Goal: Task Accomplishment & Management: Use online tool/utility

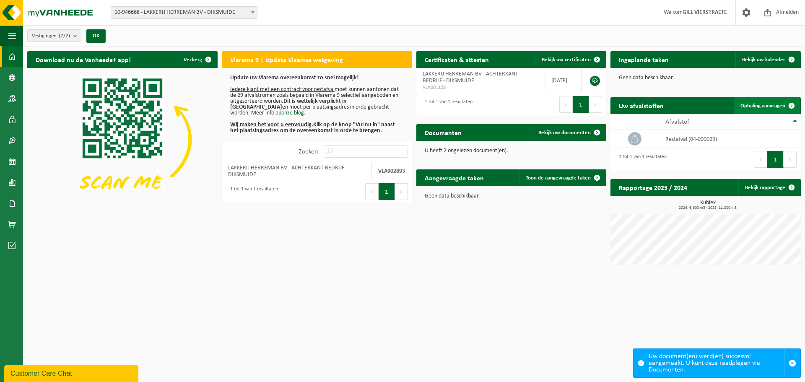
click at [766, 104] on span "Ophaling aanvragen" at bounding box center [763, 105] width 45 height 5
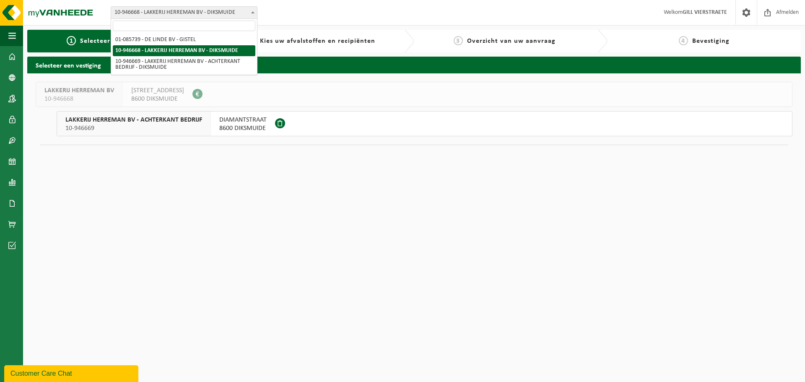
click at [225, 13] on span "10-946668 - LAKKERIJ HERREMAN BV - DIKSMUIDE" at bounding box center [184, 13] width 146 height 12
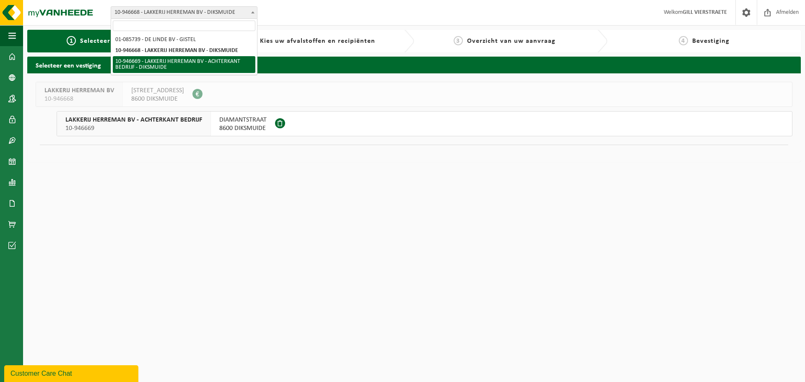
select select "141852"
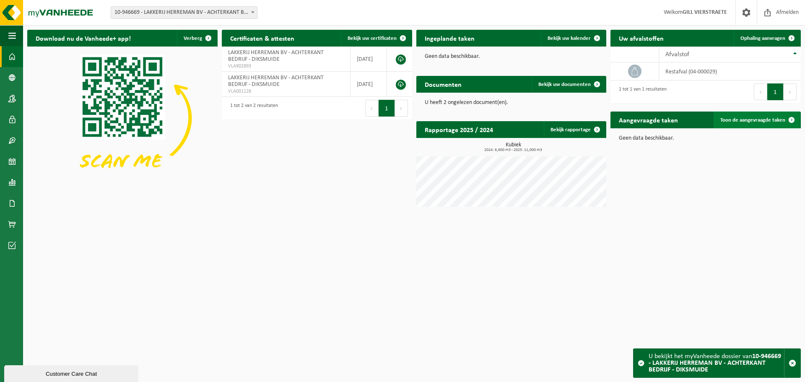
click at [758, 121] on span "Toon de aangevraagde taken" at bounding box center [753, 119] width 65 height 5
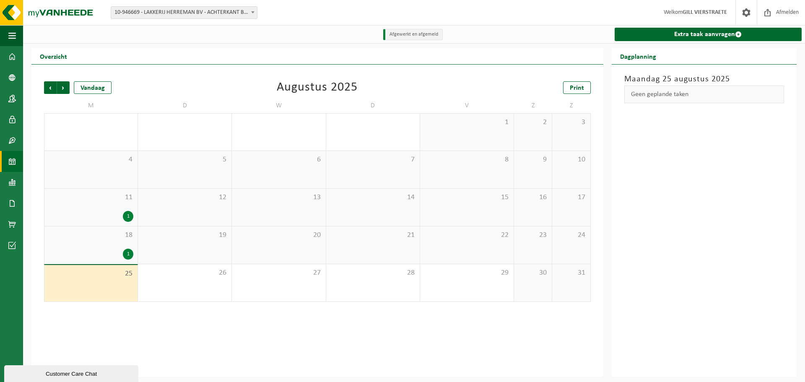
click at [118, 239] on span "18" at bounding box center [91, 235] width 85 height 9
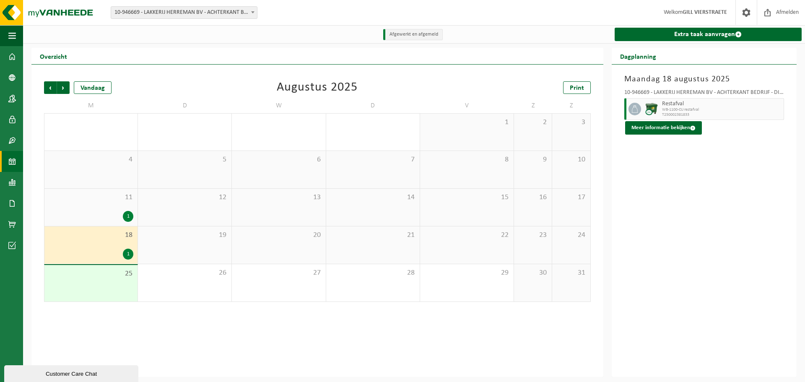
click at [101, 287] on div "25" at bounding box center [90, 283] width 93 height 36
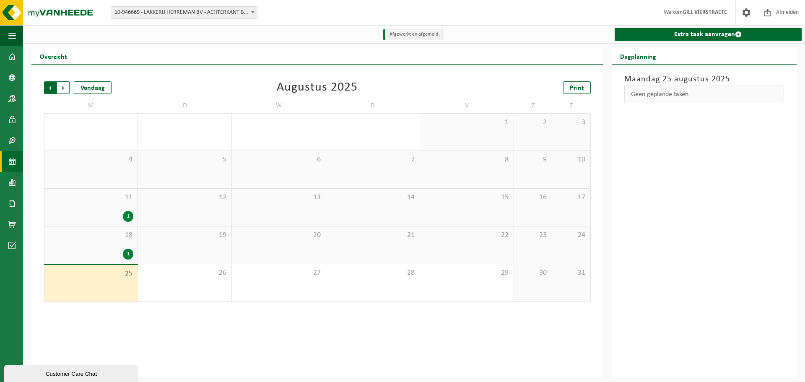
click at [60, 89] on span "Volgende" at bounding box center [63, 87] width 13 height 13
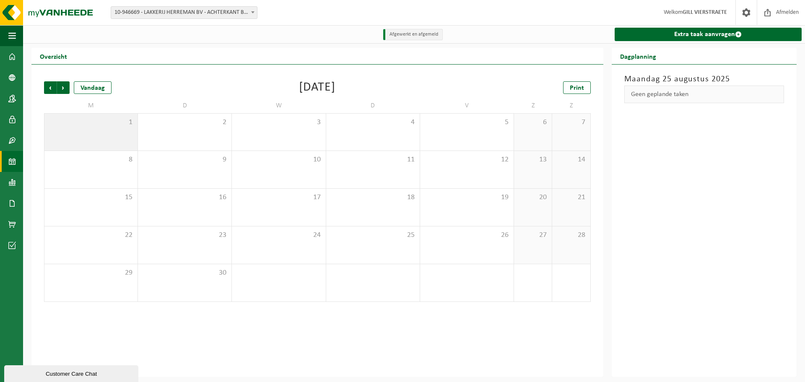
click at [125, 142] on div "1" at bounding box center [90, 132] width 93 height 37
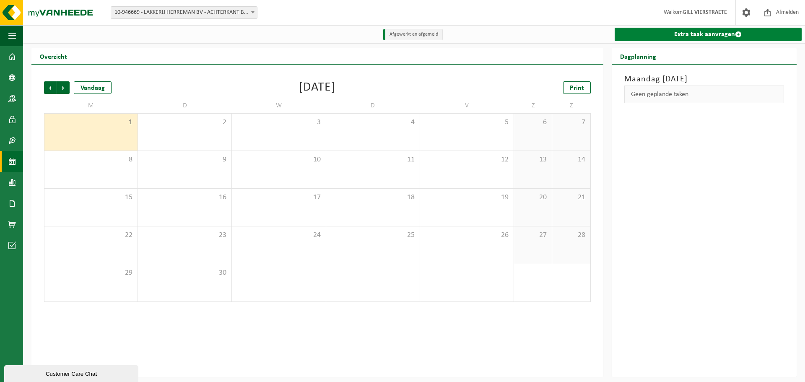
click at [679, 39] on link "Extra taak aanvragen" at bounding box center [708, 34] width 187 height 13
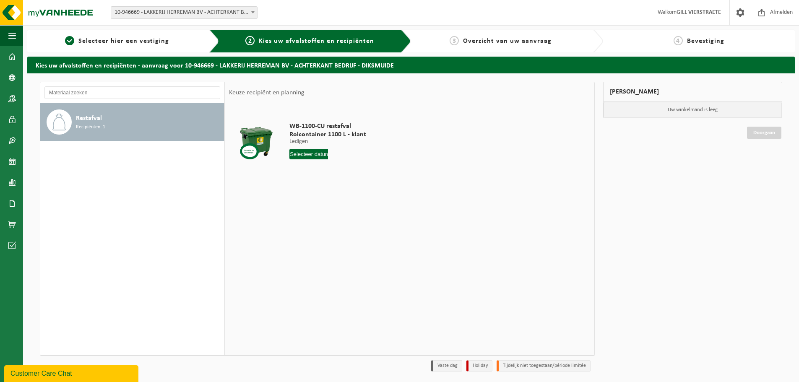
click at [309, 154] on input "text" at bounding box center [308, 154] width 39 height 10
click at [385, 172] on icon at bounding box center [385, 174] width 2 height 4
click at [296, 197] on div "1" at bounding box center [297, 201] width 15 height 13
type input "Van 2025-09-01"
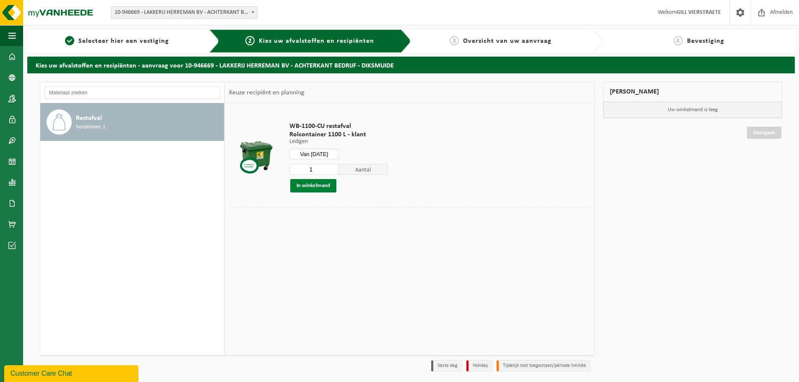
click at [317, 186] on button "In winkelmand" at bounding box center [313, 185] width 46 height 13
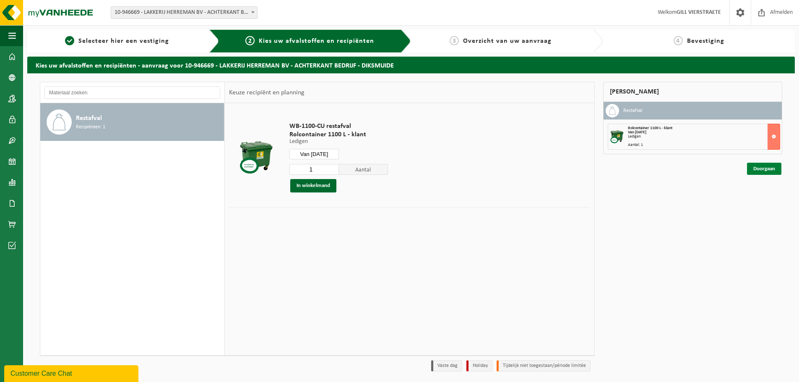
click at [758, 170] on link "Doorgaan" at bounding box center [764, 169] width 34 height 12
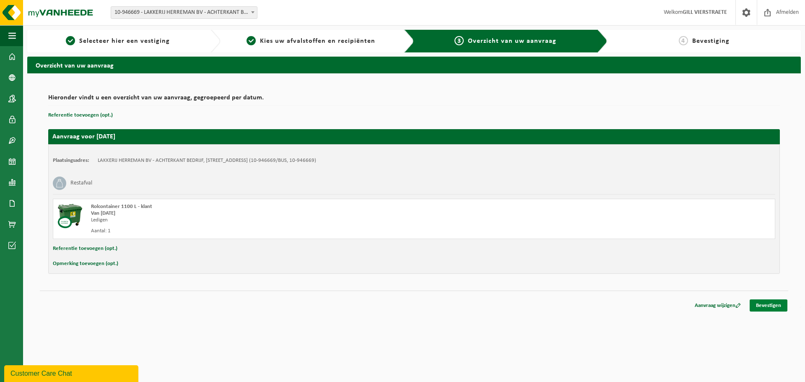
click at [767, 303] on link "Bevestigen" at bounding box center [769, 306] width 38 height 12
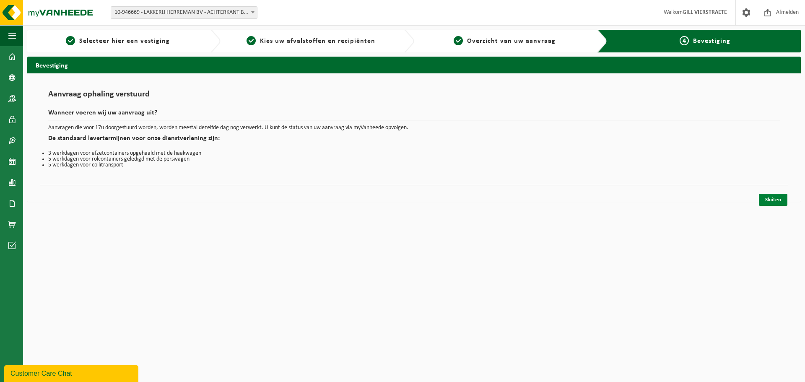
click at [768, 200] on link "Sluiten" at bounding box center [773, 200] width 29 height 12
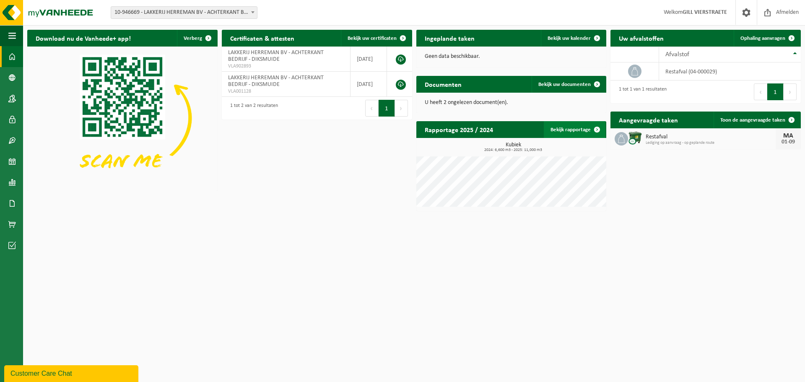
click at [570, 136] on link "Bekijk rapportage" at bounding box center [575, 129] width 62 height 17
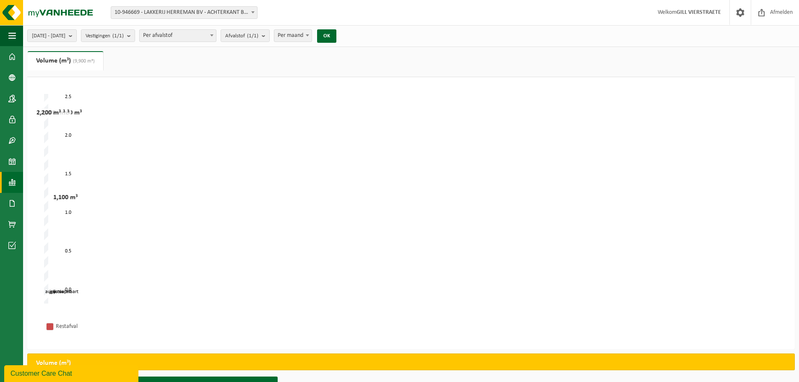
click at [312, 40] on span "Per maand" at bounding box center [292, 36] width 37 height 12
select select "1"
click at [65, 38] on span "[DATE] - [DATE]" at bounding box center [49, 36] width 34 height 13
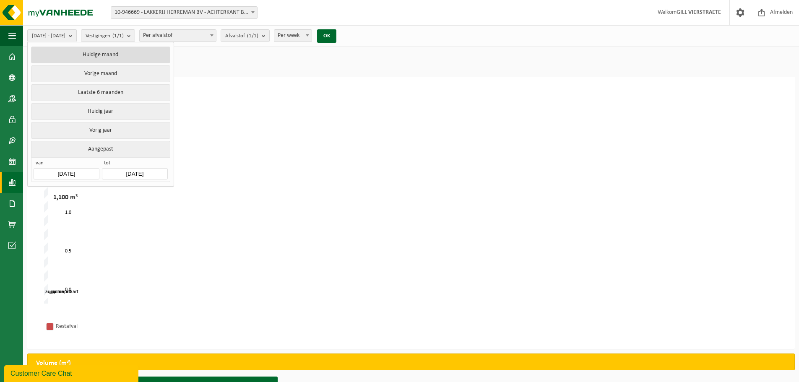
click at [107, 57] on button "Huidige maand" at bounding box center [100, 55] width 139 height 17
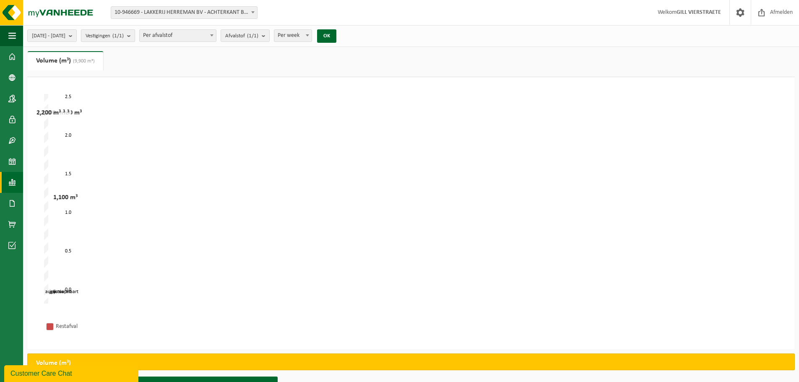
click at [124, 37] on count "(1/1)" at bounding box center [117, 35] width 11 height 5
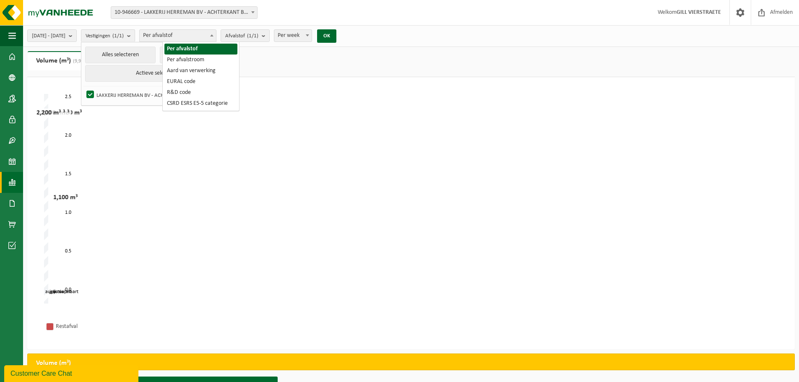
click at [191, 38] on span "Per afvalstof" at bounding box center [178, 36] width 76 height 12
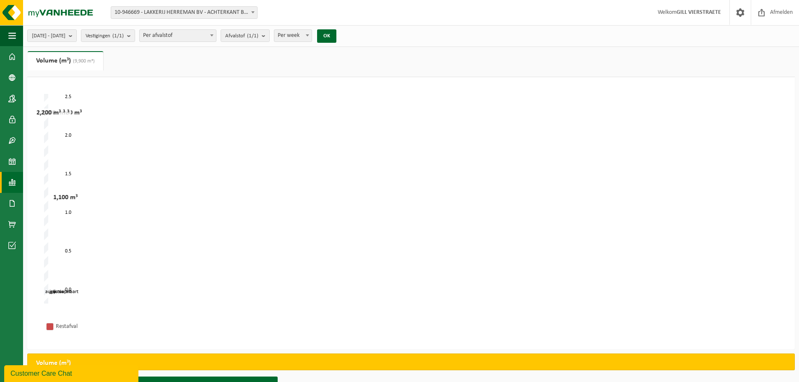
click at [42, 254] on div "Even geduld. Door de grote hoeveelheid gegevens duurt het laden even. april mei…" at bounding box center [411, 199] width 751 height 227
click at [76, 61] on span "(9,900 m³)" at bounding box center [83, 61] width 24 height 5
